Goal: Find specific page/section: Find specific page/section

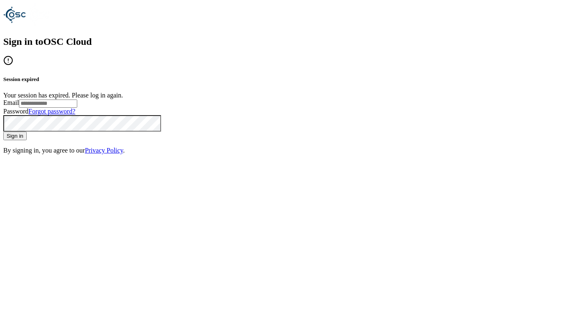
click at [77, 108] on input "Email" at bounding box center [48, 103] width 58 height 8
type input "**********"
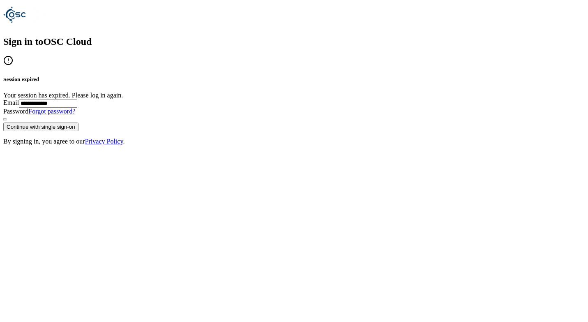
click at [79, 131] on button "Continue with single sign-on" at bounding box center [40, 127] width 75 height 9
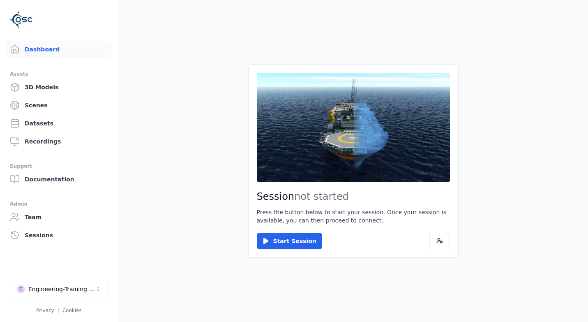
click at [204, 27] on main "Session not started Press the button below to start your session. Once your ses…" at bounding box center [353, 161] width 470 height 322
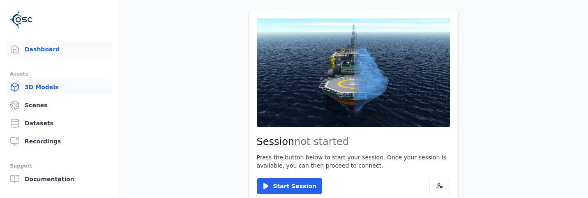
click at [50, 83] on link "3D Models" at bounding box center [59, 87] width 105 height 16
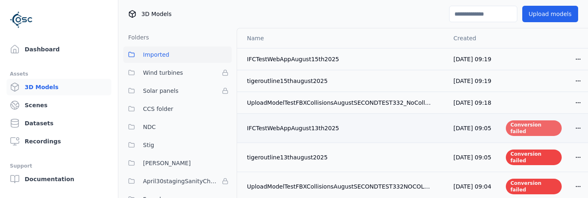
click at [520, 127] on div "Conversion failed" at bounding box center [534, 128] width 56 height 16
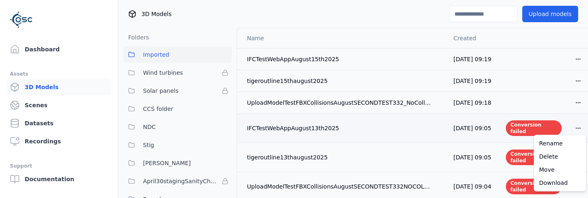
click at [582, 124] on html "Support Dashboard Assets 3D Models Scenes Datasets Recordings Support Documenta…" at bounding box center [294, 99] width 588 height 198
click at [569, 141] on div "Rename" at bounding box center [560, 143] width 49 height 13
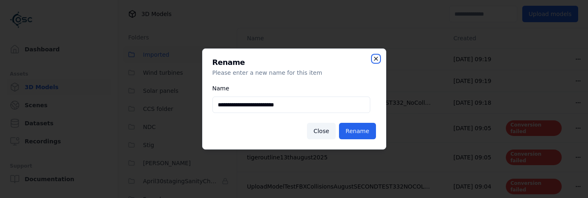
click at [378, 59] on icon "button" at bounding box center [376, 59] width 7 height 7
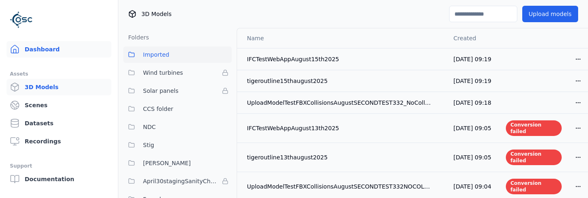
click at [50, 49] on link "Dashboard" at bounding box center [59, 49] width 105 height 16
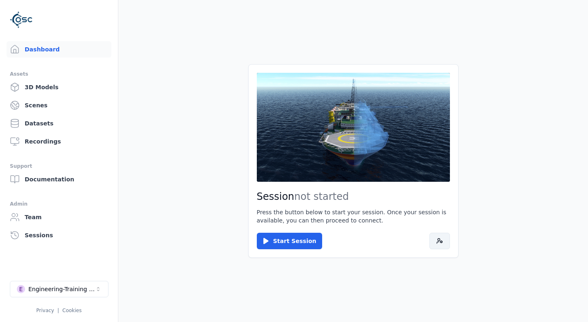
click at [448, 239] on button at bounding box center [440, 241] width 21 height 16
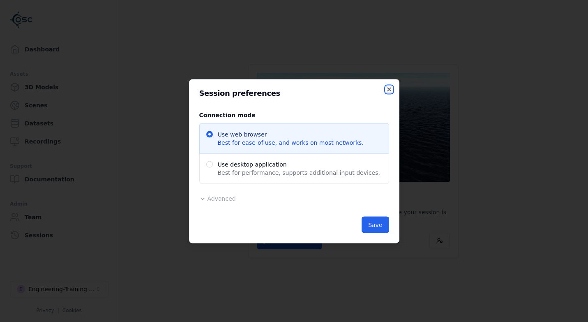
click at [388, 91] on icon "button" at bounding box center [389, 89] width 3 height 3
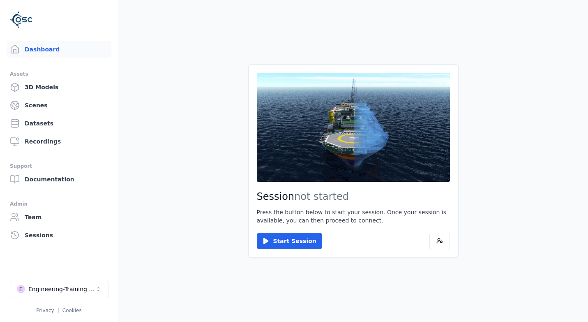
click at [285, 35] on main "Session not started Press the button below to start your session. Once your ses…" at bounding box center [353, 161] width 470 height 322
